Goal: Find specific page/section: Find specific page/section

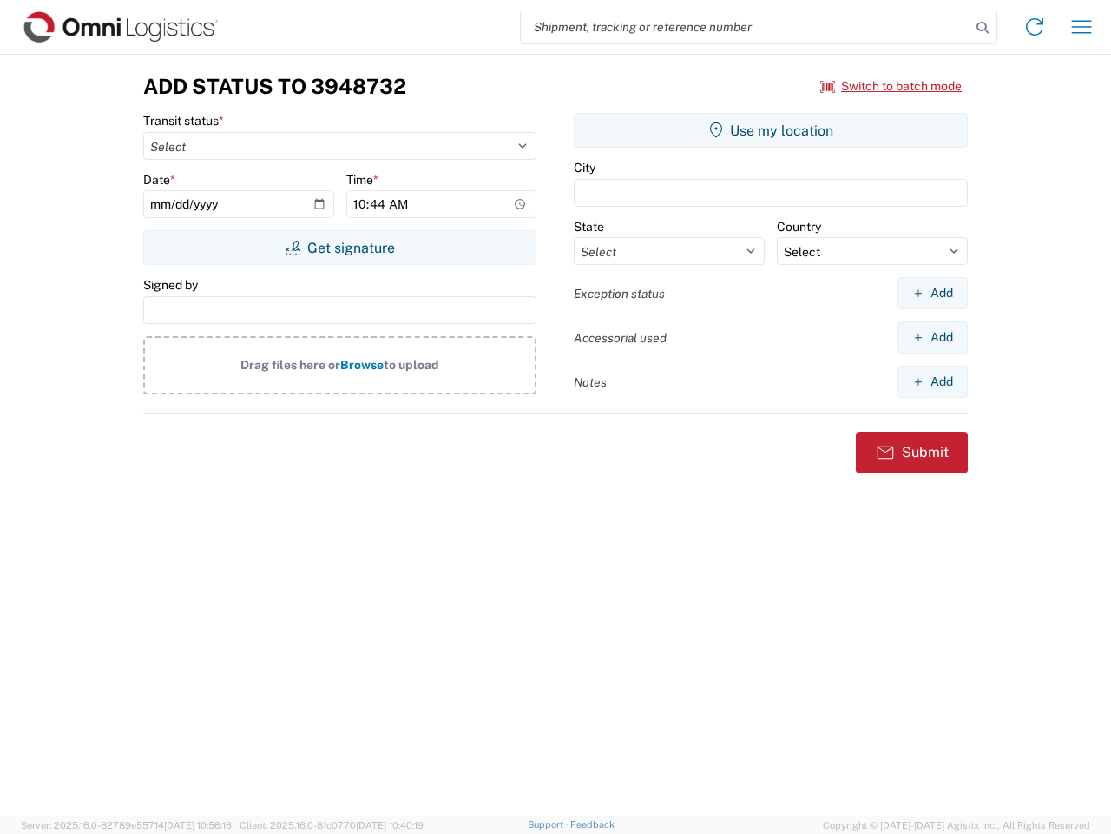
click at [746, 27] on input "search" at bounding box center [746, 26] width 450 height 33
click at [983, 28] on icon at bounding box center [983, 28] width 24 height 24
click at [1035, 27] on icon at bounding box center [1035, 27] width 28 height 28
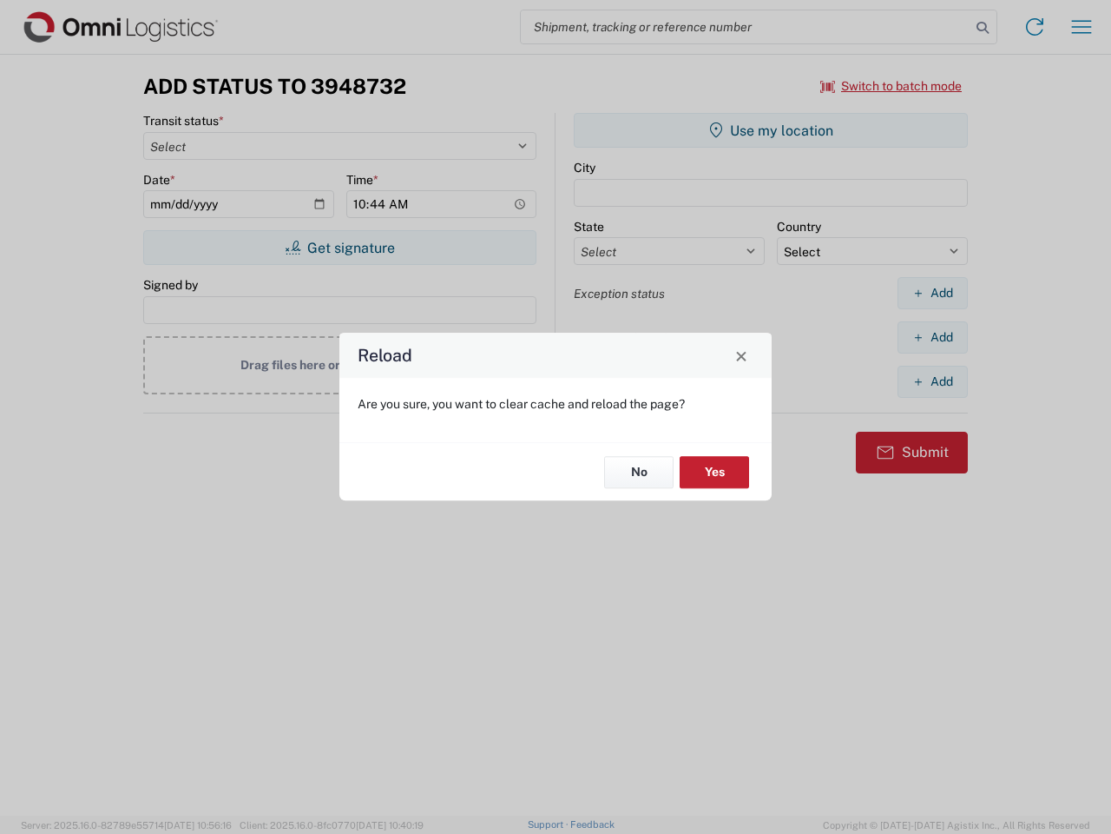
click at [1082, 27] on div "Reload Are you sure, you want to clear cache and reload the page? No Yes" at bounding box center [555, 417] width 1111 height 834
click at [892, 86] on div "Reload Are you sure, you want to clear cache and reload the page? No Yes" at bounding box center [555, 417] width 1111 height 834
click at [340, 247] on div "Reload Are you sure, you want to clear cache and reload the page? No Yes" at bounding box center [555, 417] width 1111 height 834
click at [771, 130] on div "Reload Are you sure, you want to clear cache and reload the page? No Yes" at bounding box center [555, 417] width 1111 height 834
click at [933, 293] on div "Reload Are you sure, you want to clear cache and reload the page? No Yes" at bounding box center [555, 417] width 1111 height 834
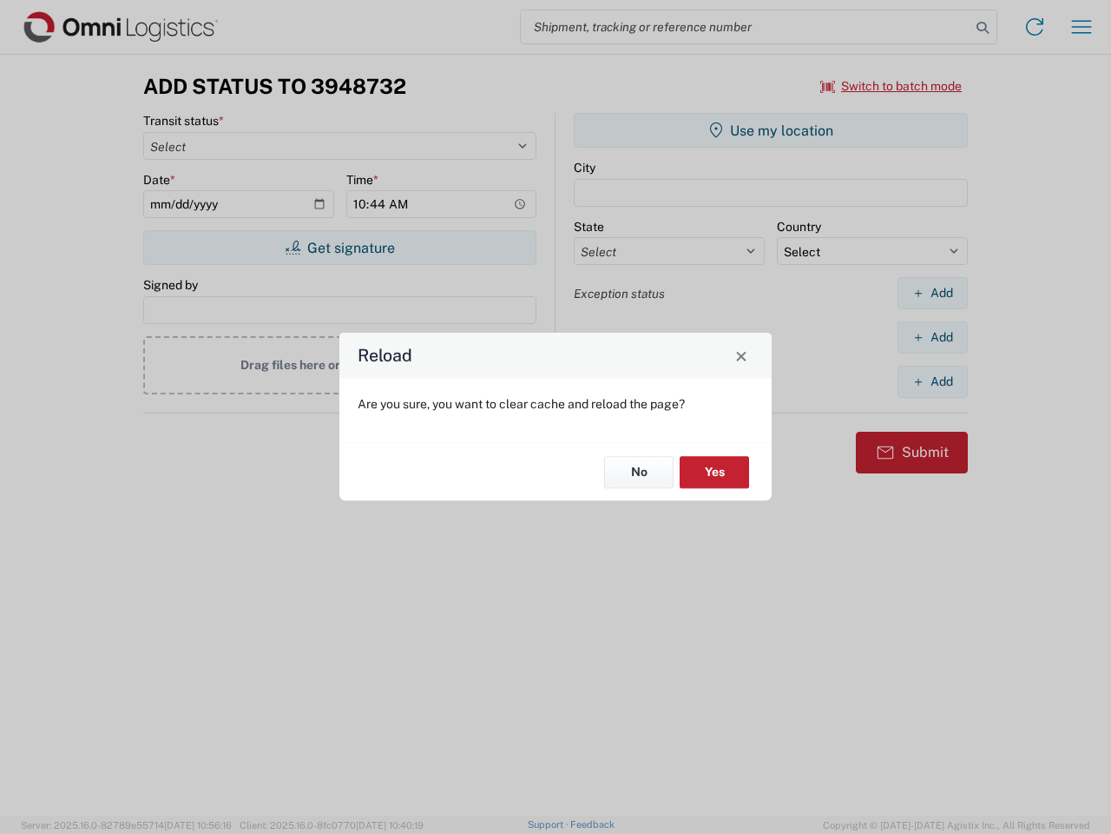
click at [933, 337] on div "Reload Are you sure, you want to clear cache and reload the page? No Yes" at bounding box center [555, 417] width 1111 height 834
click at [933, 381] on div "Reload Are you sure, you want to clear cache and reload the page? No Yes" at bounding box center [555, 417] width 1111 height 834
